Goal: Task Accomplishment & Management: Complete application form

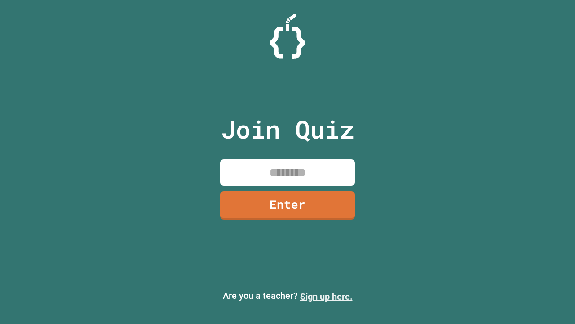
click at [326, 296] on link "Sign up here." at bounding box center [326, 296] width 53 height 11
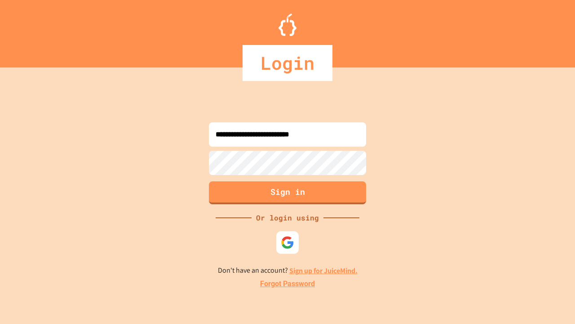
type input "**********"
